Goal: Information Seeking & Learning: Learn about a topic

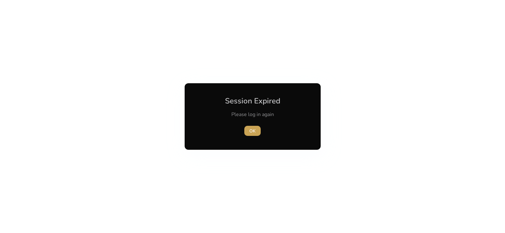
click at [255, 131] on span "OK" at bounding box center [252, 131] width 6 height 7
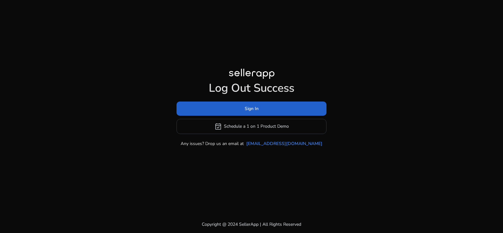
click at [276, 104] on span at bounding box center [251, 108] width 150 height 15
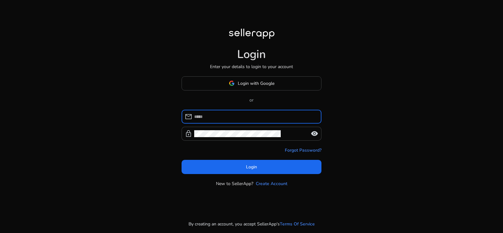
type input "**********"
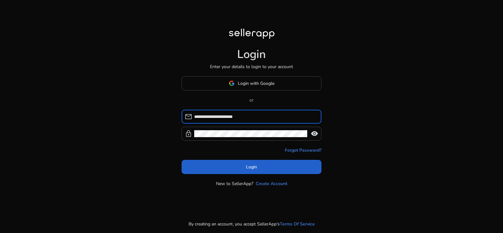
click at [280, 174] on span at bounding box center [251, 166] width 140 height 15
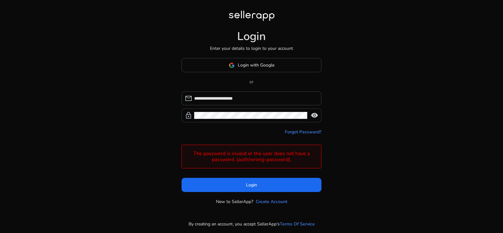
click at [314, 118] on span "visibility" at bounding box center [314, 116] width 8 height 8
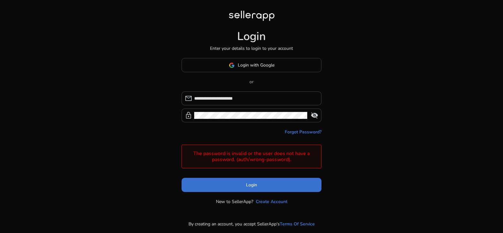
click at [282, 188] on span at bounding box center [251, 185] width 140 height 15
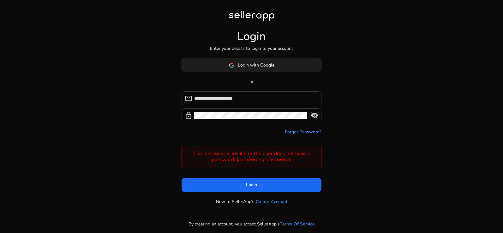
click at [268, 62] on span "Login with Google" at bounding box center [256, 65] width 37 height 7
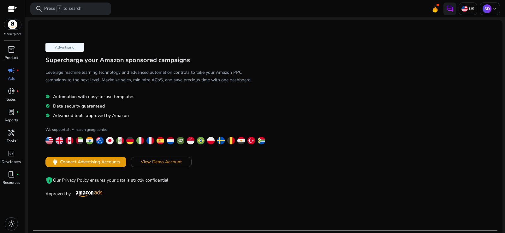
scroll to position [32, 0]
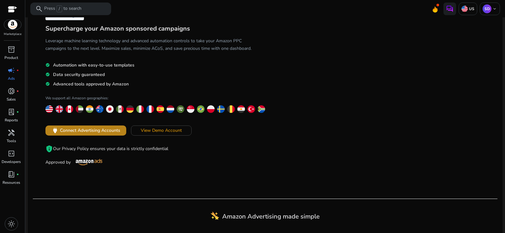
click at [111, 134] on span "Connect Advertising Accounts" at bounding box center [90, 130] width 60 height 7
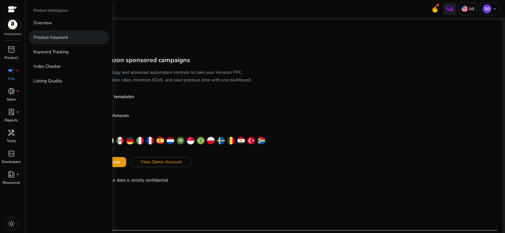
click at [58, 41] on p "Product Keyword" at bounding box center [50, 37] width 34 height 7
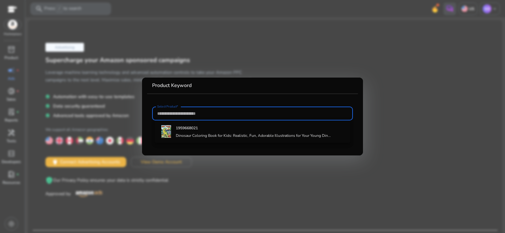
click at [201, 114] on input "Select Product*" at bounding box center [252, 113] width 191 height 7
paste input "**********"
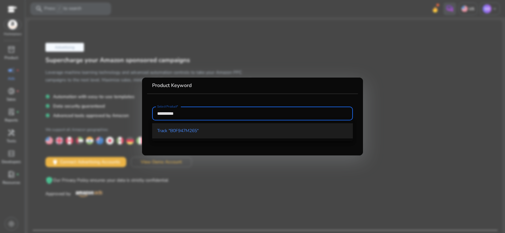
type input "**********"
click at [196, 129] on span "Track "B0F947M265"" at bounding box center [177, 131] width 41 height 6
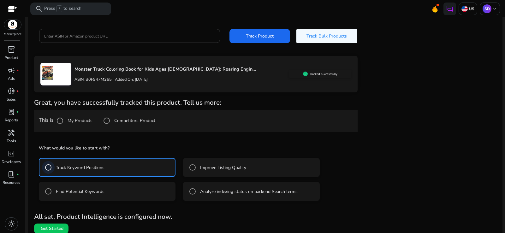
scroll to position [79, 0]
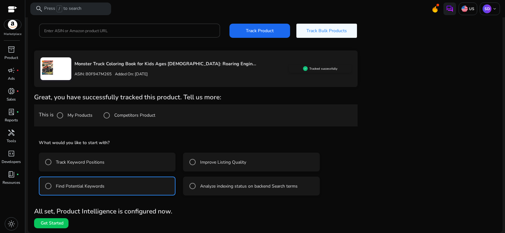
click at [58, 171] on mat-radio-group "Track Keyword Positions Improve Listing Quality Find Potential Keywords Analyze…" at bounding box center [196, 172] width 314 height 48
click at [56, 163] on div at bounding box center [48, 162] width 15 height 15
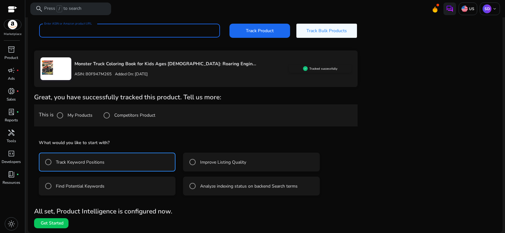
click at [113, 27] on input "Enter ASIN or Amazon product URL" at bounding box center [129, 30] width 171 height 7
click at [60, 222] on span "Get Started" at bounding box center [52, 223] width 23 height 6
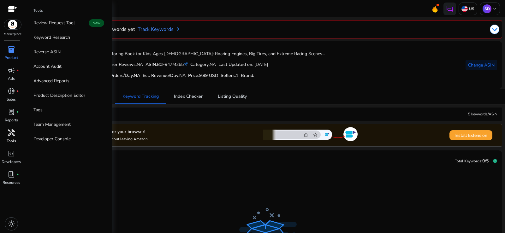
click at [14, 137] on span "handyman" at bounding box center [12, 133] width 8 height 8
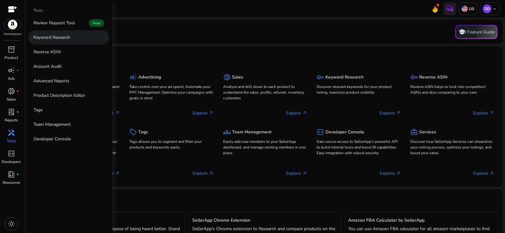
click at [56, 40] on p "Keyword Research" at bounding box center [51, 37] width 37 height 7
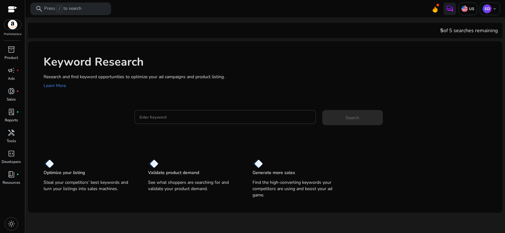
click at [169, 121] on input "Enter Keyword" at bounding box center [224, 117] width 171 height 7
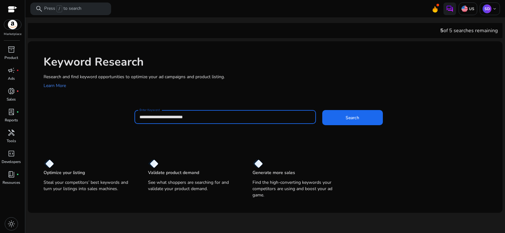
type input "**********"
click at [322, 110] on button "Search" at bounding box center [352, 117] width 61 height 15
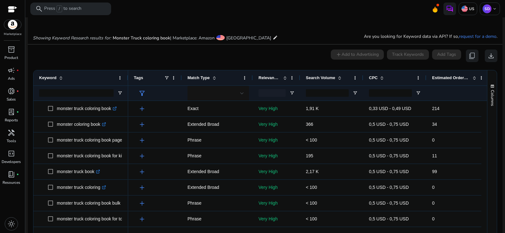
scroll to position [76, 0]
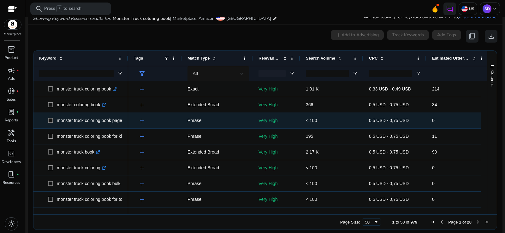
click at [113, 125] on p "monster truck coloring book pages .st0{fill:#2c8af8}" at bounding box center [93, 120] width 73 height 13
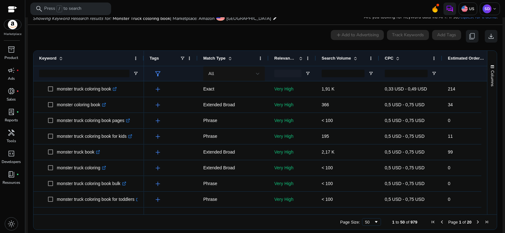
drag, startPoint x: 127, startPoint y: 62, endPoint x: 142, endPoint y: 62, distance: 15.1
click at [142, 62] on div at bounding box center [143, 58] width 3 height 15
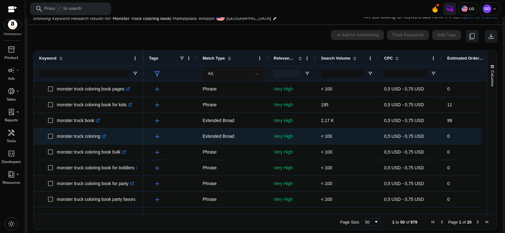
scroll to position [32, 0]
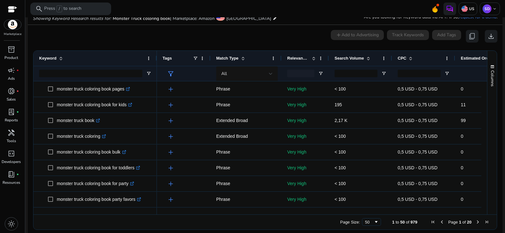
drag, startPoint x: 143, startPoint y: 61, endPoint x: 156, endPoint y: 62, distance: 13.7
click at [156, 62] on div at bounding box center [156, 58] width 3 height 15
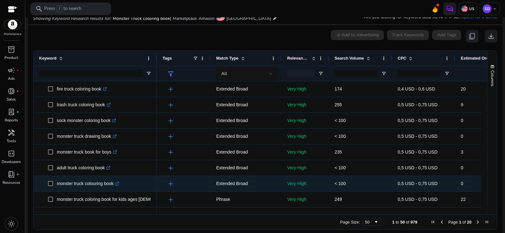
scroll to position [0, 0]
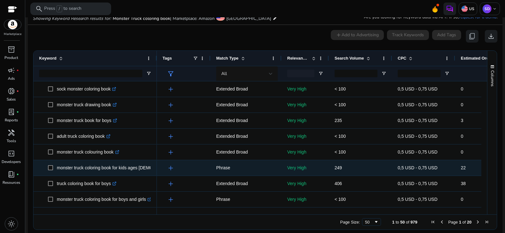
click at [107, 171] on p "monster truck coloring book for kids ages [DEMOGRAPHIC_DATA] .st0{fill:#2c8af8}" at bounding box center [125, 168] width 137 height 13
click at [65, 168] on p "monster truck coloring book for kids ages [DEMOGRAPHIC_DATA] .st0{fill:#2c8af8}" at bounding box center [125, 168] width 137 height 13
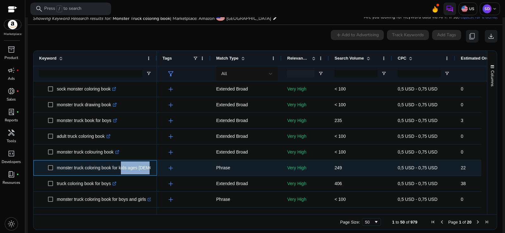
drag, startPoint x: 146, startPoint y: 171, endPoint x: 125, endPoint y: 171, distance: 20.5
click at [125, 171] on p "monster truck coloring book for kids ages [DEMOGRAPHIC_DATA] .st0{fill:#2c8af8}" at bounding box center [125, 168] width 137 height 13
drag, startPoint x: 56, startPoint y: 169, endPoint x: 152, endPoint y: 174, distance: 96.4
click at [152, 174] on div "monster truck coloring book for kids ages [DEMOGRAPHIC_DATA] .st0{fill:#2c8af8}" at bounding box center [94, 167] width 123 height 15
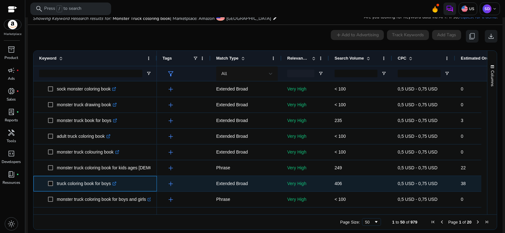
click at [41, 190] on span "truck coloring book for boys .st0{fill:#2c8af8}" at bounding box center [95, 183] width 112 height 13
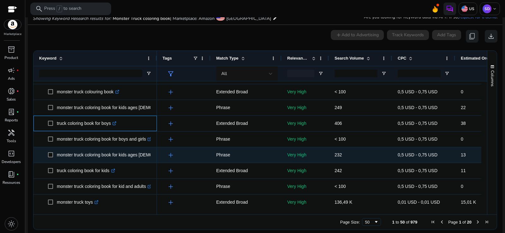
scroll to position [344, 0]
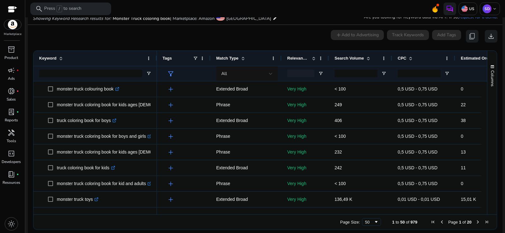
click at [367, 59] on span at bounding box center [368, 58] width 5 height 5
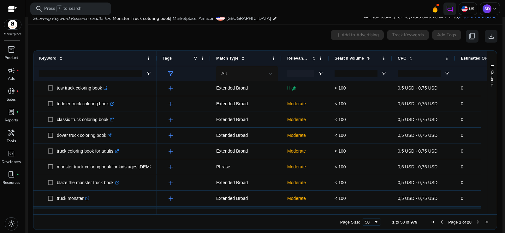
scroll to position [477, 0]
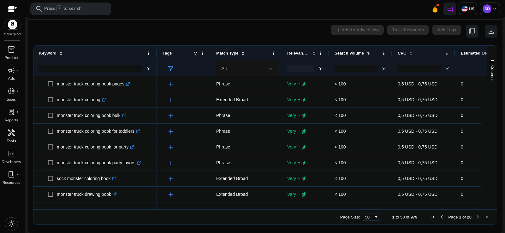
click at [11, 137] on span "handyman" at bounding box center [12, 133] width 8 height 8
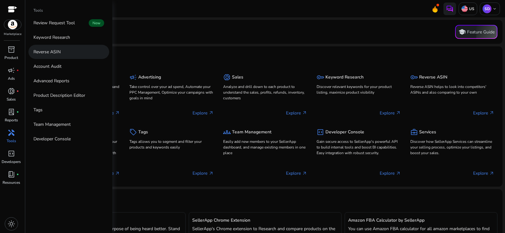
click at [57, 55] on p "Reverse ASIN" at bounding box center [46, 52] width 27 height 7
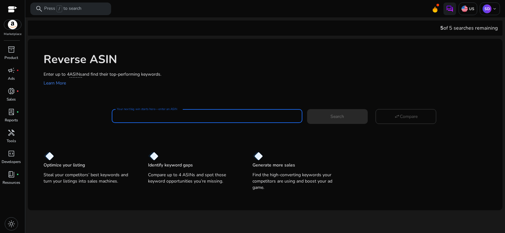
click at [168, 120] on input "Your next big win starts here—enter an ASIN" at bounding box center [207, 116] width 180 height 7
drag, startPoint x: 168, startPoint y: 121, endPoint x: 160, endPoint y: 119, distance: 8.8
click at [160, 119] on input "Your next big win starts here—enter an ASIN" at bounding box center [207, 116] width 180 height 7
paste input "**********"
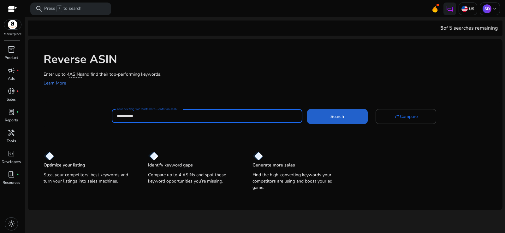
type input "**********"
click at [314, 116] on span at bounding box center [337, 116] width 61 height 15
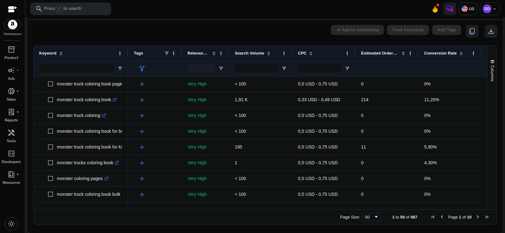
click at [128, 52] on div "Tags" at bounding box center [155, 53] width 54 height 15
click at [126, 52] on div "Keyword" at bounding box center [80, 53] width 95 height 15
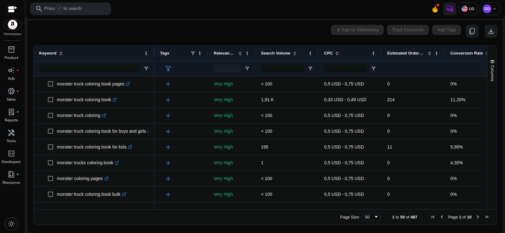
drag, startPoint x: 127, startPoint y: 52, endPoint x: 153, endPoint y: 50, distance: 26.2
click at [153, 50] on div at bounding box center [154, 53] width 3 height 15
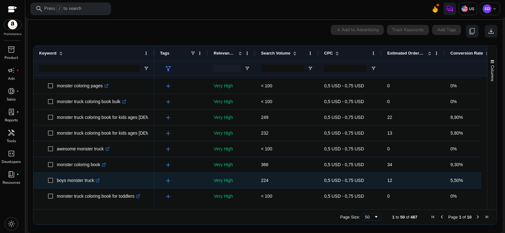
scroll to position [95, 0]
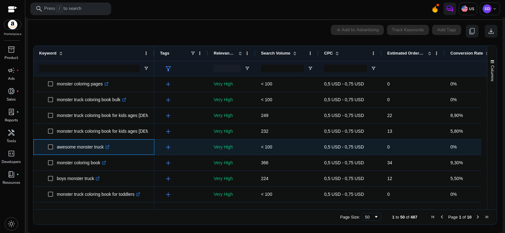
click at [52, 146] on span "awesome monster truck .st0{fill:#2c8af8}" at bounding box center [98, 147] width 101 height 13
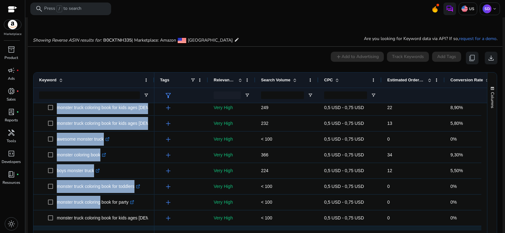
scroll to position [156, 0]
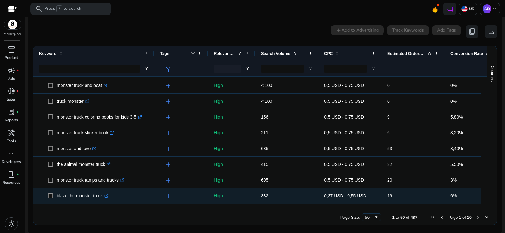
drag, startPoint x: 56, startPoint y: 159, endPoint x: 108, endPoint y: 196, distance: 64.2
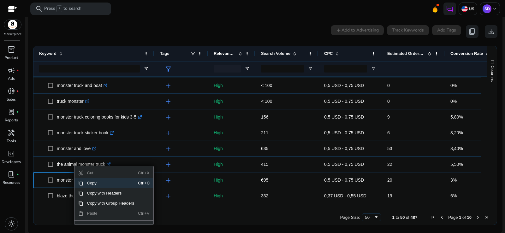
click at [93, 188] on span "Copy" at bounding box center [110, 183] width 55 height 10
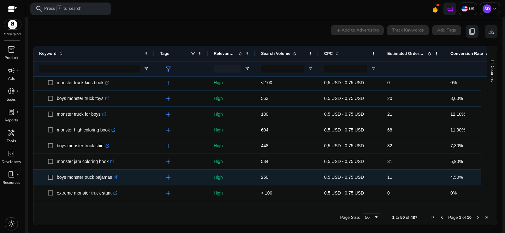
scroll to position [554, 0]
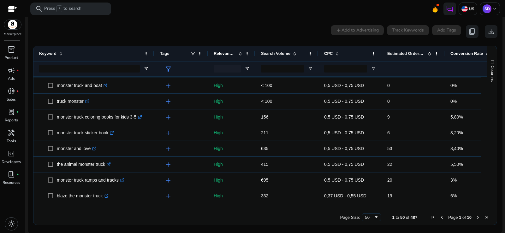
click at [290, 55] on span at bounding box center [293, 53] width 7 height 5
